Goal: Task Accomplishment & Management: Complete application form

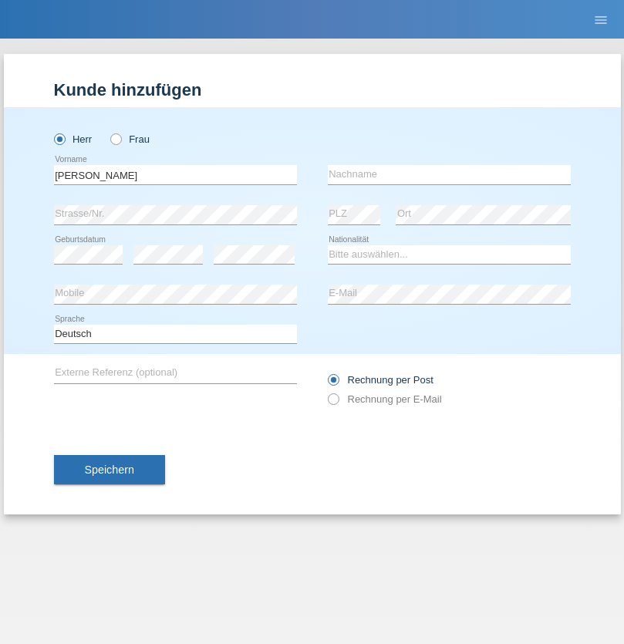
type input "David"
click at [449, 174] on input "text" at bounding box center [449, 174] width 243 height 19
type input "Senn"
select select "CH"
select select "en"
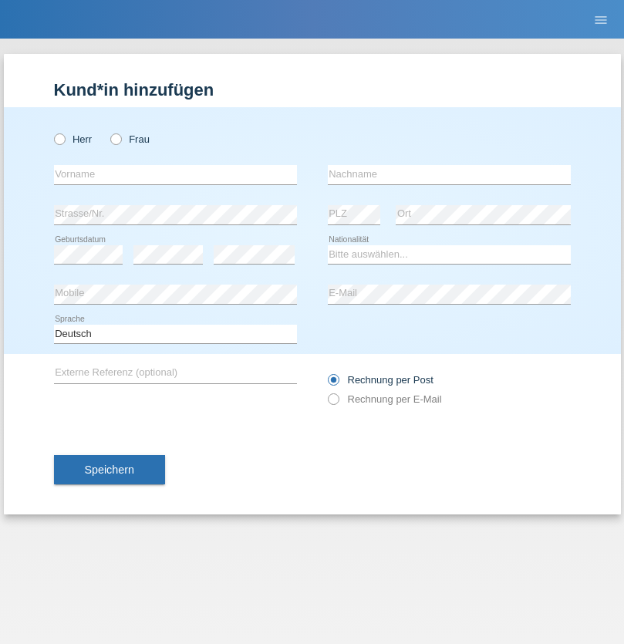
radio input "true"
click at [175, 174] on input "text" at bounding box center [175, 174] width 243 height 19
type input "[PERSON_NAME]"
click at [449, 174] on input "text" at bounding box center [449, 174] width 243 height 19
type input "Werbook"
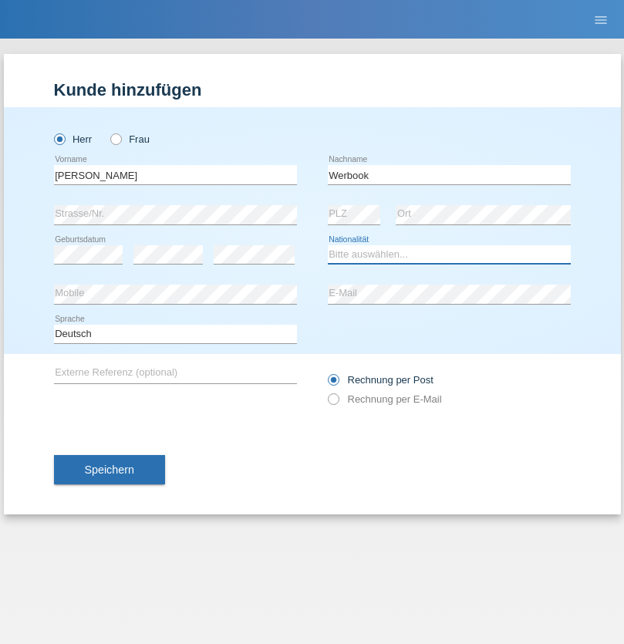
select select "CH"
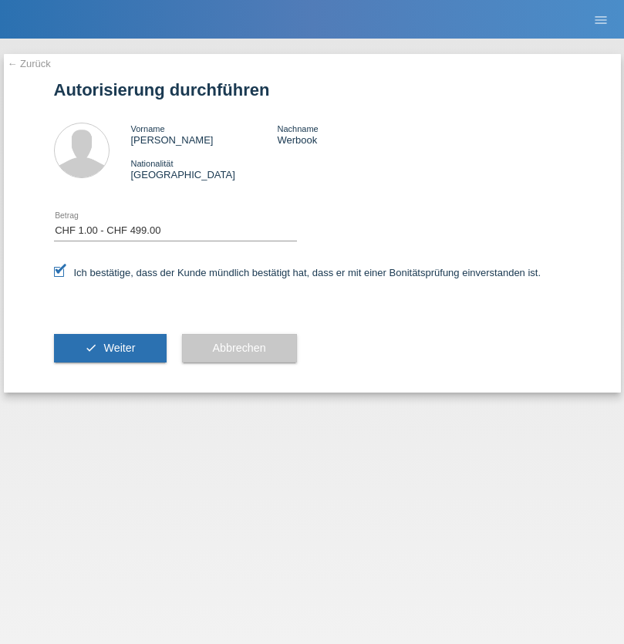
select select "1"
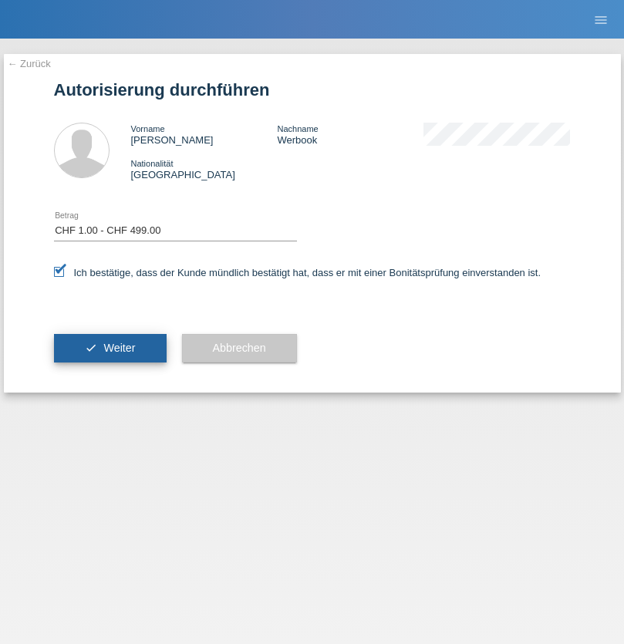
click at [110, 348] on span "Weiter" at bounding box center [119, 348] width 32 height 12
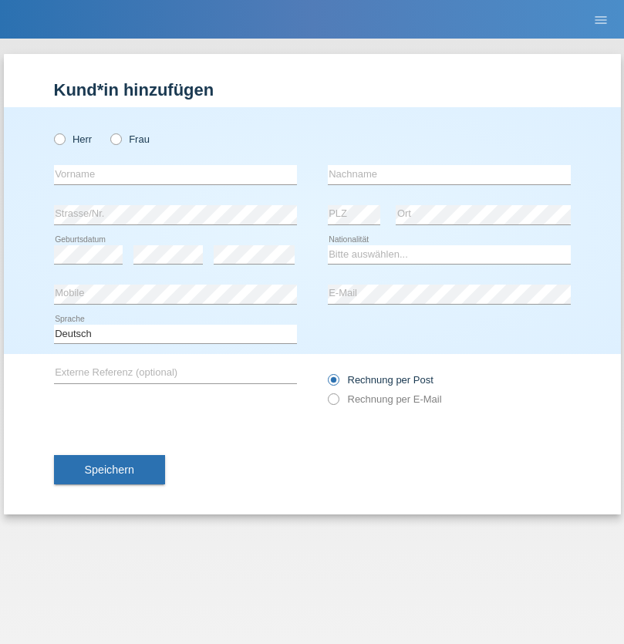
radio input "true"
click at [175, 174] on input "text" at bounding box center [175, 174] width 243 height 19
type input "Moser"
click at [449, 174] on input "text" at bounding box center [449, 174] width 243 height 19
type input "Emely"
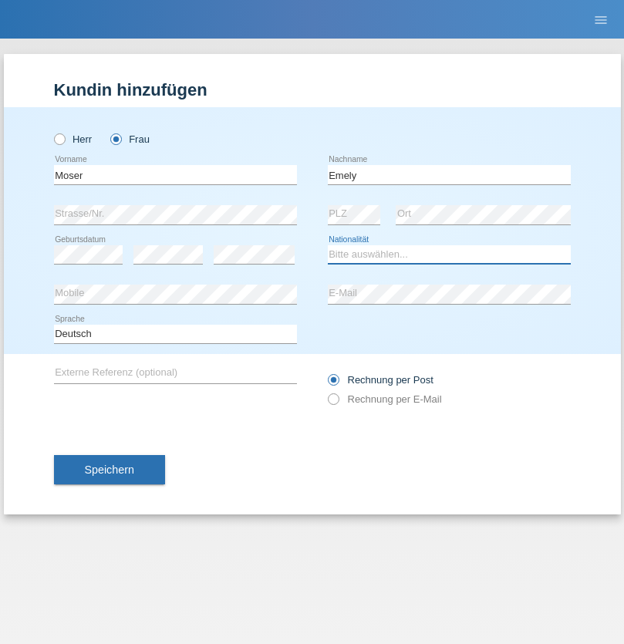
select select "CH"
radio input "true"
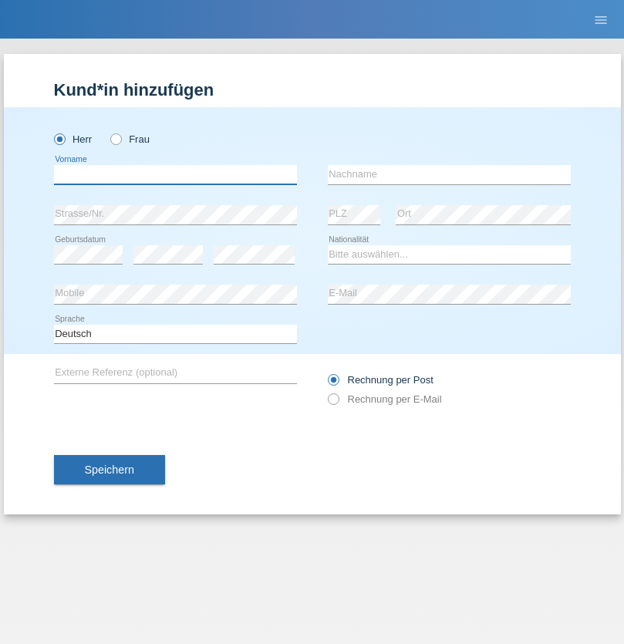
click at [175, 174] on input "text" at bounding box center [175, 174] width 243 height 19
type input "[PERSON_NAME]"
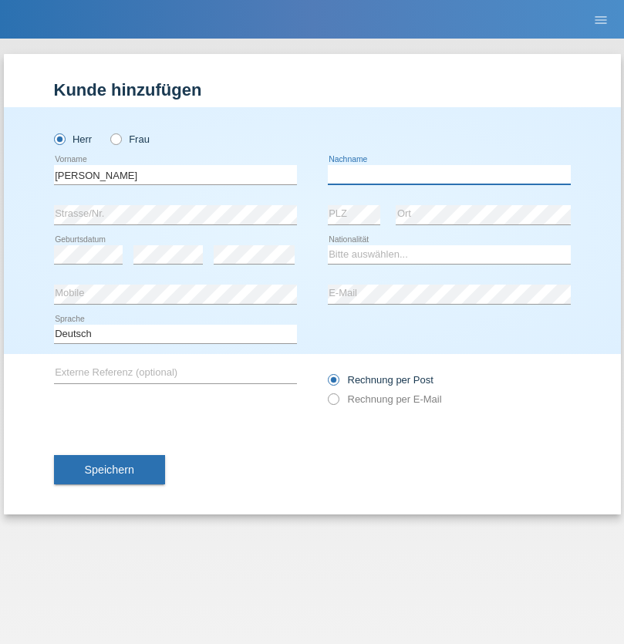
click at [449, 174] on input "text" at bounding box center [449, 174] width 243 height 19
type input "Nemani"
select select "AF"
select select "C"
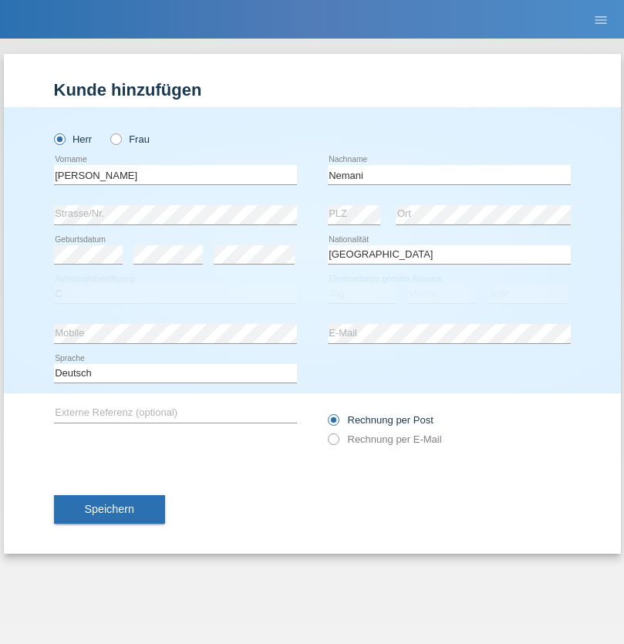
select select "02"
select select "01"
select select "2021"
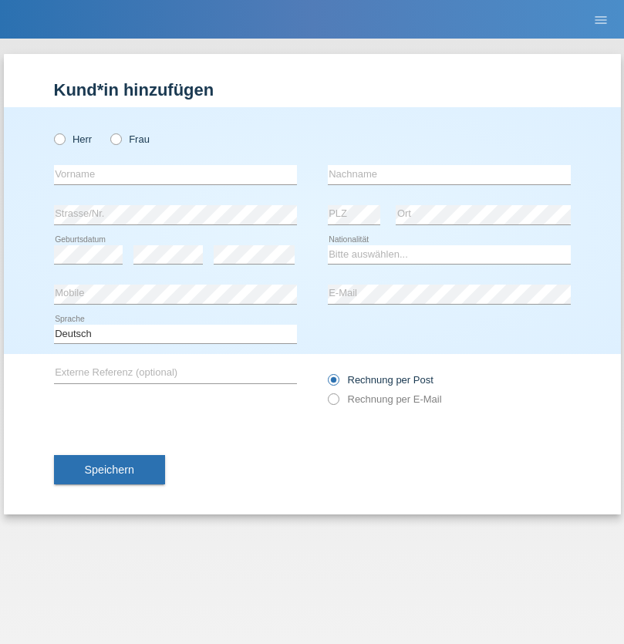
radio input "true"
click at [175, 174] on input "text" at bounding box center [175, 174] width 243 height 19
type input "Besart"
click at [449, 174] on input "text" at bounding box center [449, 174] width 243 height 19
type input "Emiri"
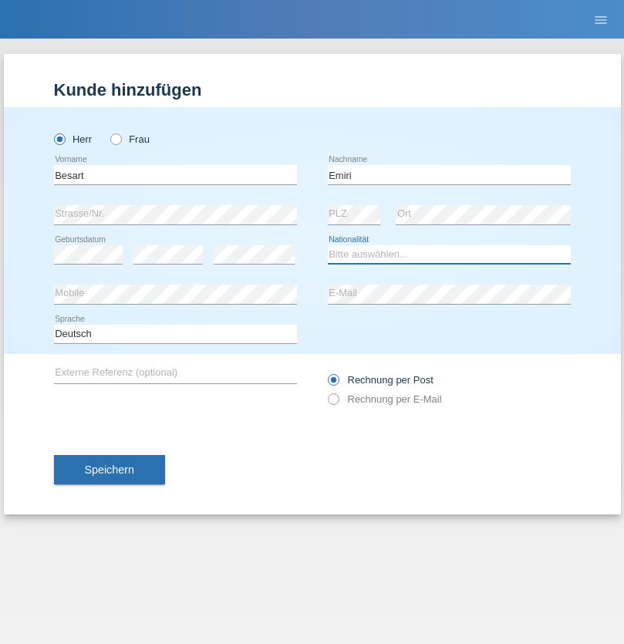
select select "XK"
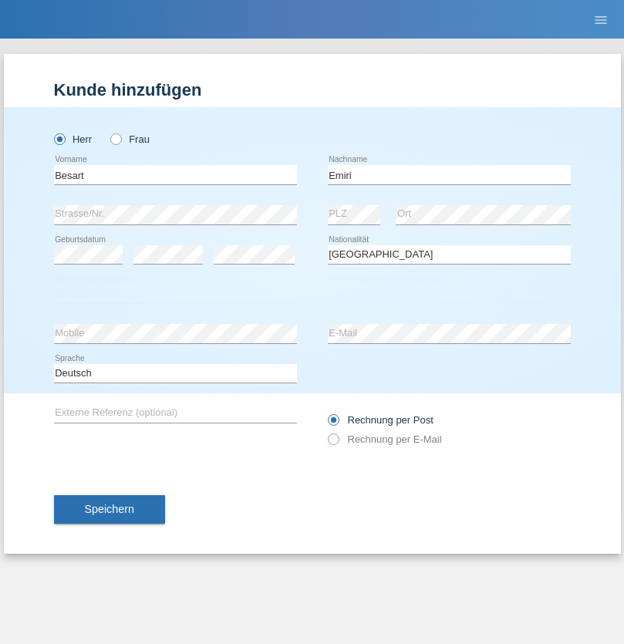
select select "C"
select select "04"
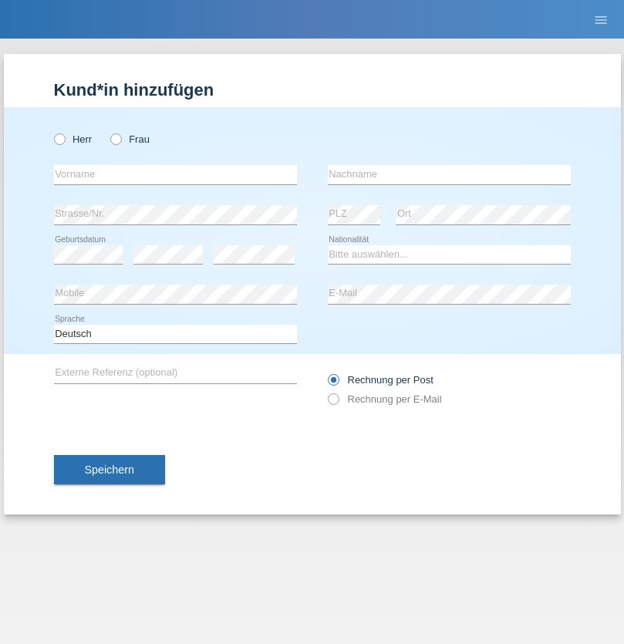
radio input "true"
click at [175, 174] on input "text" at bounding box center [175, 174] width 243 height 19
type input "[PERSON_NAME]"
click at [449, 174] on input "text" at bounding box center [449, 174] width 243 height 19
type input "Jacquet"
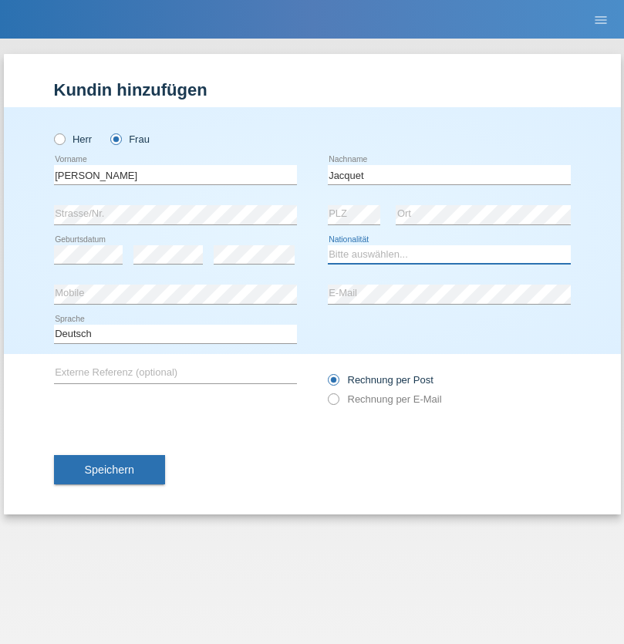
select select "CH"
radio input "true"
select select "DE"
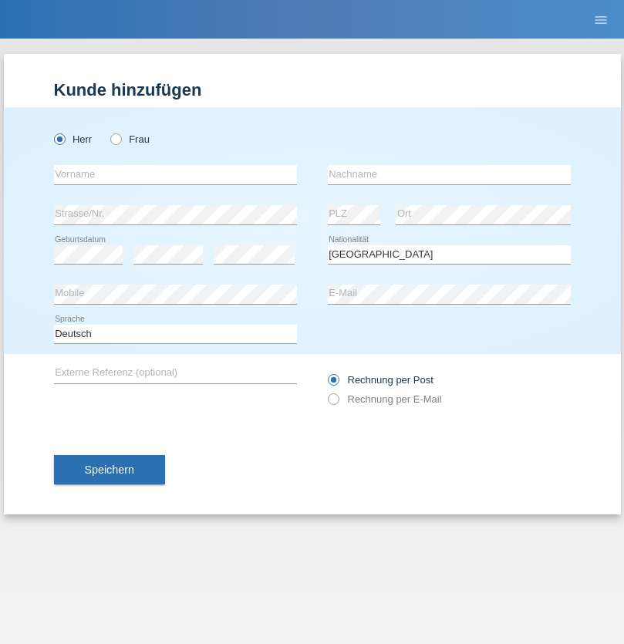
select select "C"
select select "07"
select select "11"
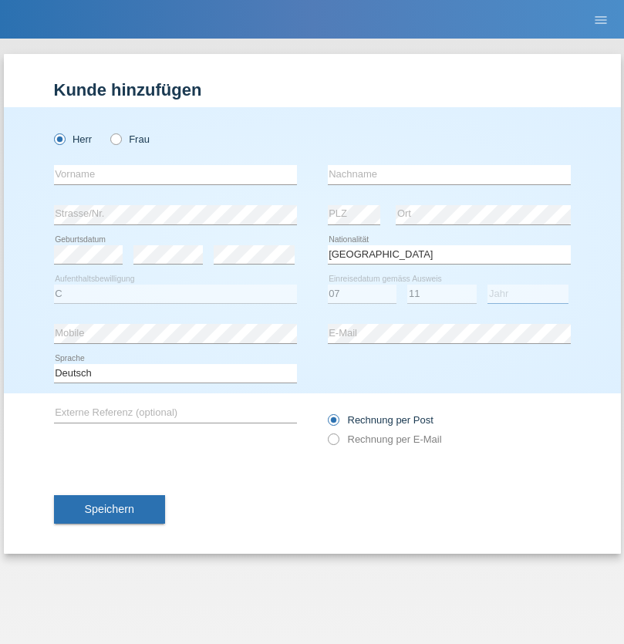
select select "1972"
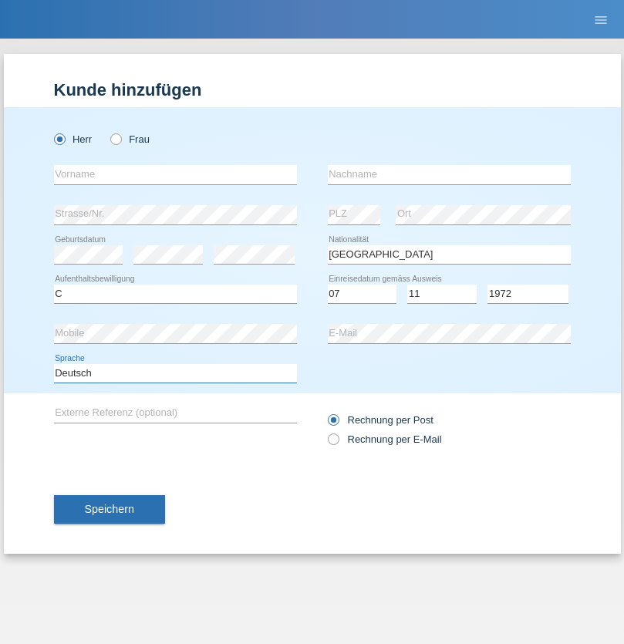
select select "en"
